Goal: Task Accomplishment & Management: Use online tool/utility

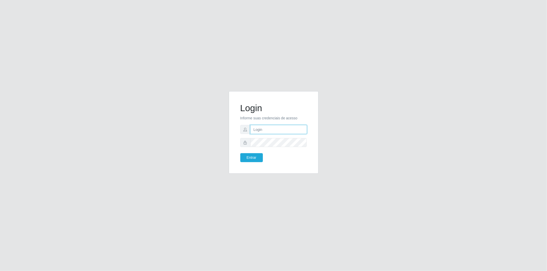
click at [265, 131] on input "text" at bounding box center [278, 129] width 57 height 9
type input "[EMAIL_ADDRESS][DOMAIN_NAME]"
click at [256, 163] on div "Login Informe suas credenciais de acesso [EMAIL_ADDRESS][DOMAIN_NAME] Entrar" at bounding box center [273, 133] width 77 height 70
click at [253, 157] on button "Entrar" at bounding box center [251, 157] width 23 height 9
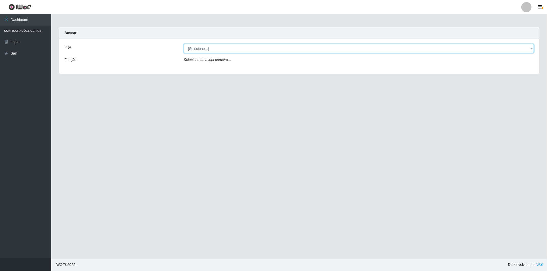
click at [198, 53] on select "[Selecione...] BomQueSó Agreste - Loja 2" at bounding box center [359, 48] width 350 height 9
select select "214"
click at [184, 44] on select "[Selecione...] BomQueSó Agreste - Loja 2" at bounding box center [359, 48] width 350 height 9
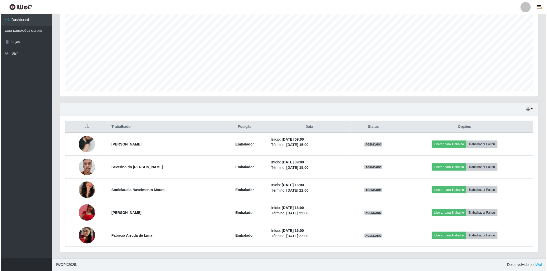
scroll to position [106, 478]
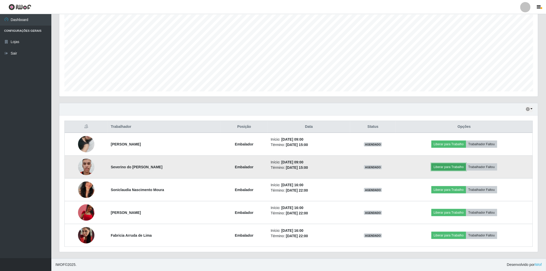
click at [454, 167] on button "Liberar para Trabalho" at bounding box center [448, 167] width 35 height 7
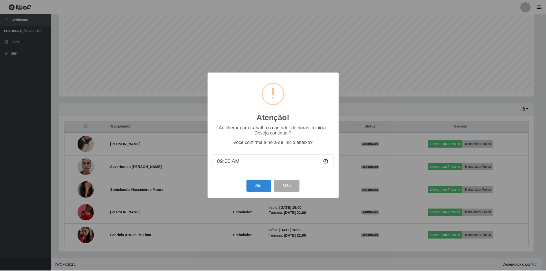
scroll to position [106, 475]
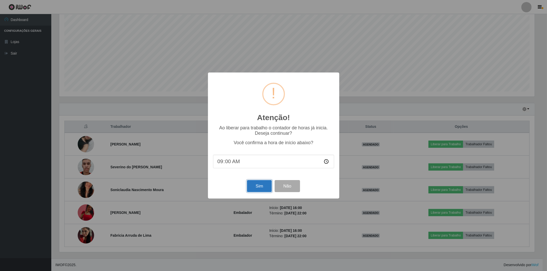
click at [263, 187] on button "Sim" at bounding box center [259, 186] width 25 height 12
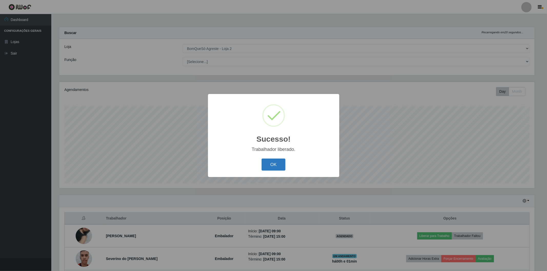
click at [278, 162] on button "OK" at bounding box center [274, 165] width 24 height 12
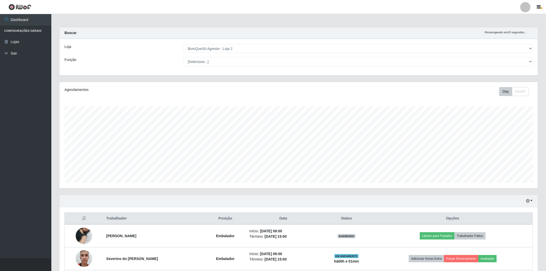
scroll to position [28, 0]
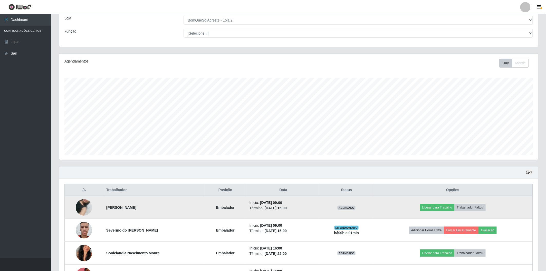
click at [438, 204] on td "Liberar para Trabalho Trabalhador Faltou" at bounding box center [453, 207] width 160 height 23
click at [433, 209] on button "Liberar para Trabalho" at bounding box center [437, 207] width 35 height 7
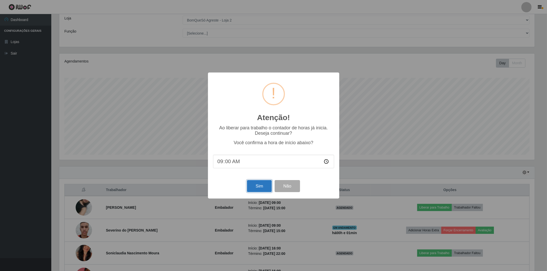
click at [255, 188] on button "Sim" at bounding box center [259, 186] width 25 height 12
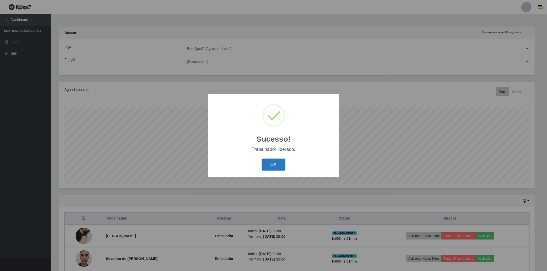
click at [280, 162] on button "OK" at bounding box center [274, 165] width 24 height 12
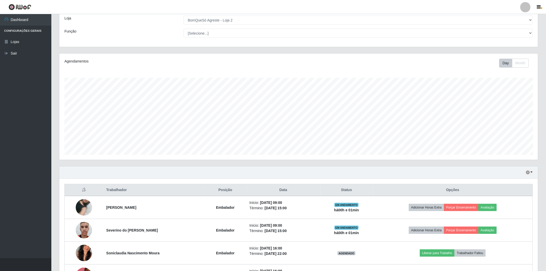
scroll to position [85, 0]
